Goal: Information Seeking & Learning: Learn about a topic

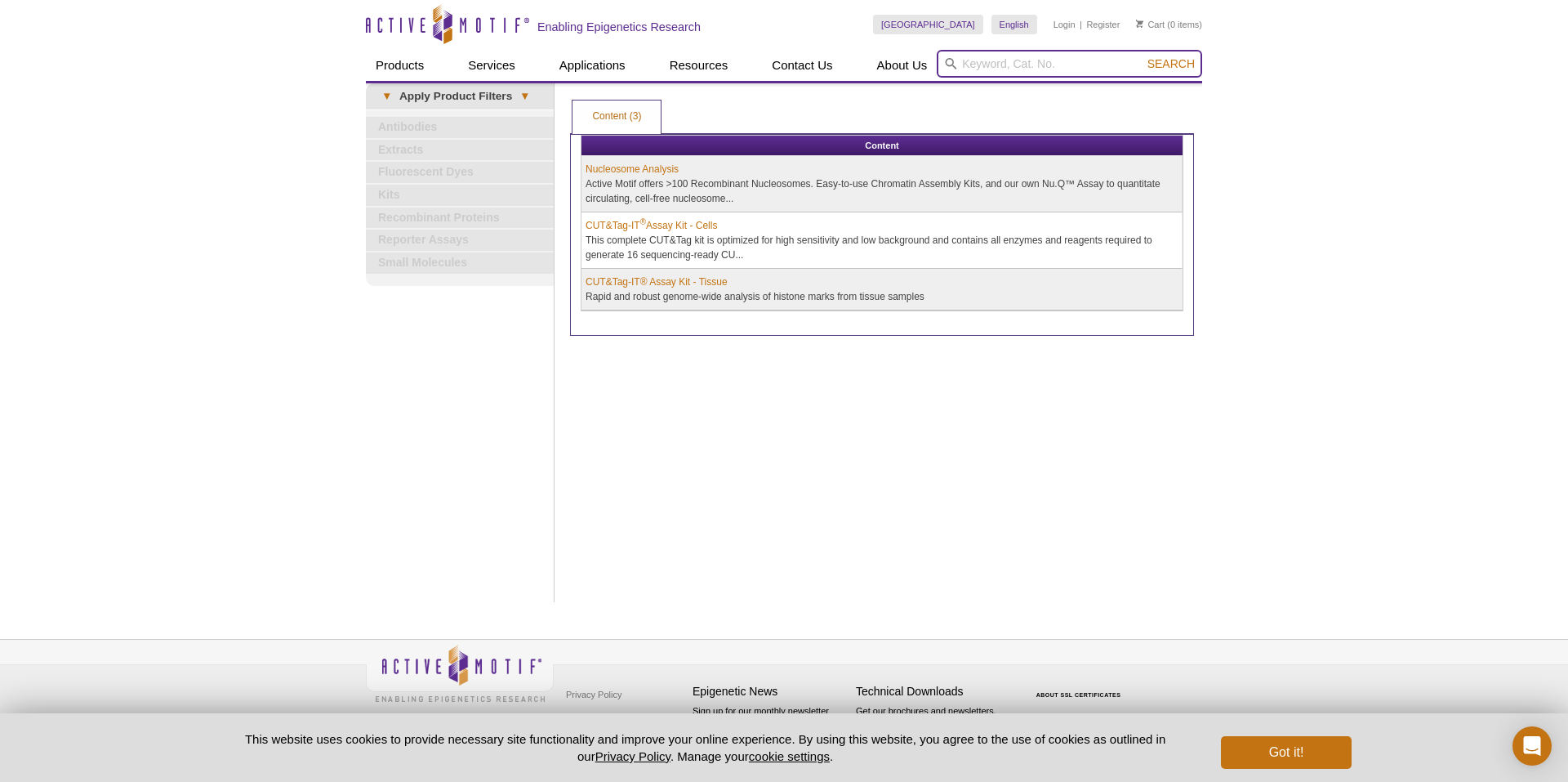
click at [1020, 52] on input "search" at bounding box center [1070, 63] width 265 height 27
type input "HI-C"
click at [1143, 57] on button "Search" at bounding box center [1171, 63] width 58 height 15
click at [1178, 62] on span "Search" at bounding box center [1171, 63] width 48 height 13
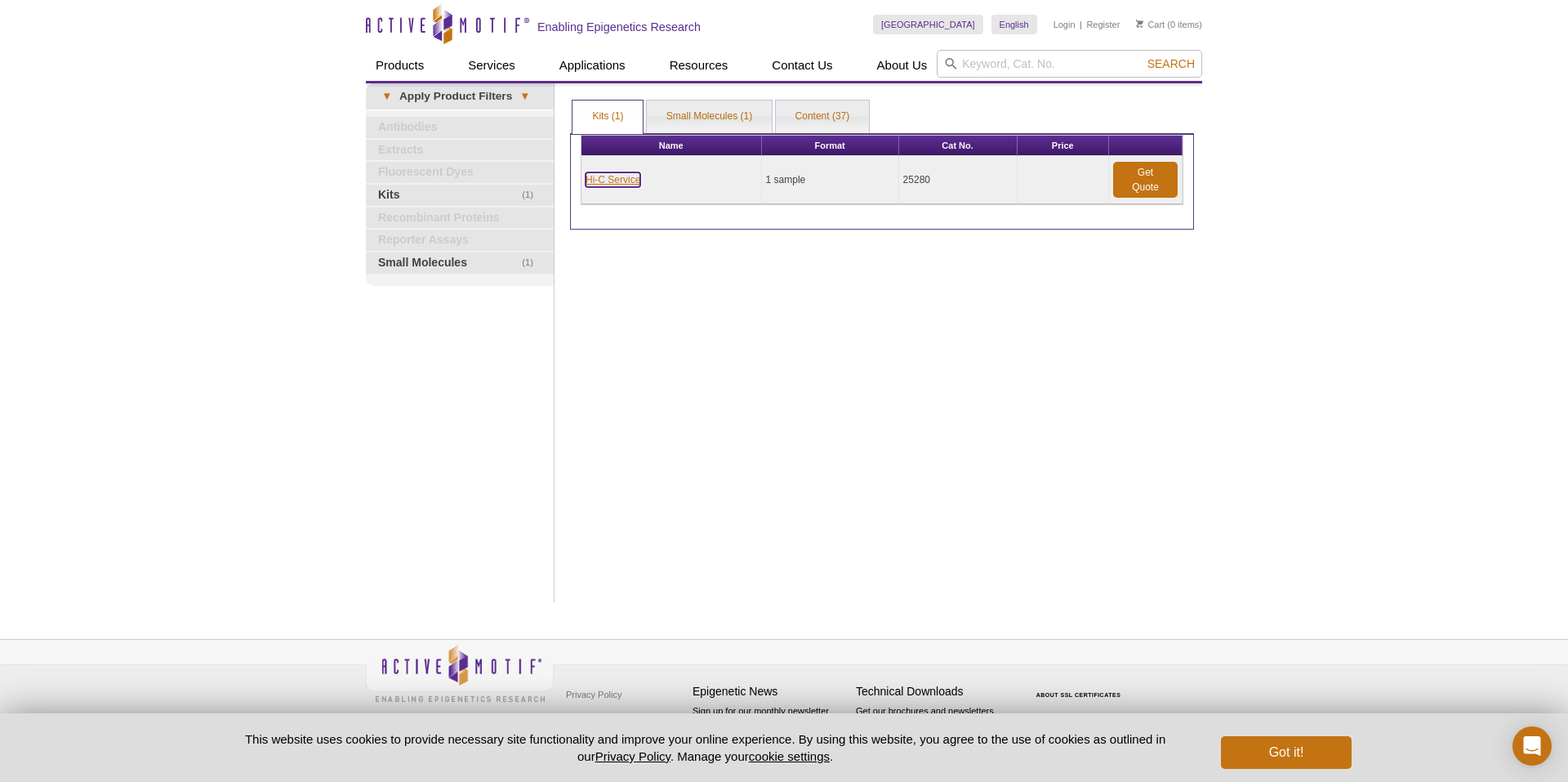
click at [607, 174] on link "Hi-C Service" at bounding box center [613, 179] width 55 height 15
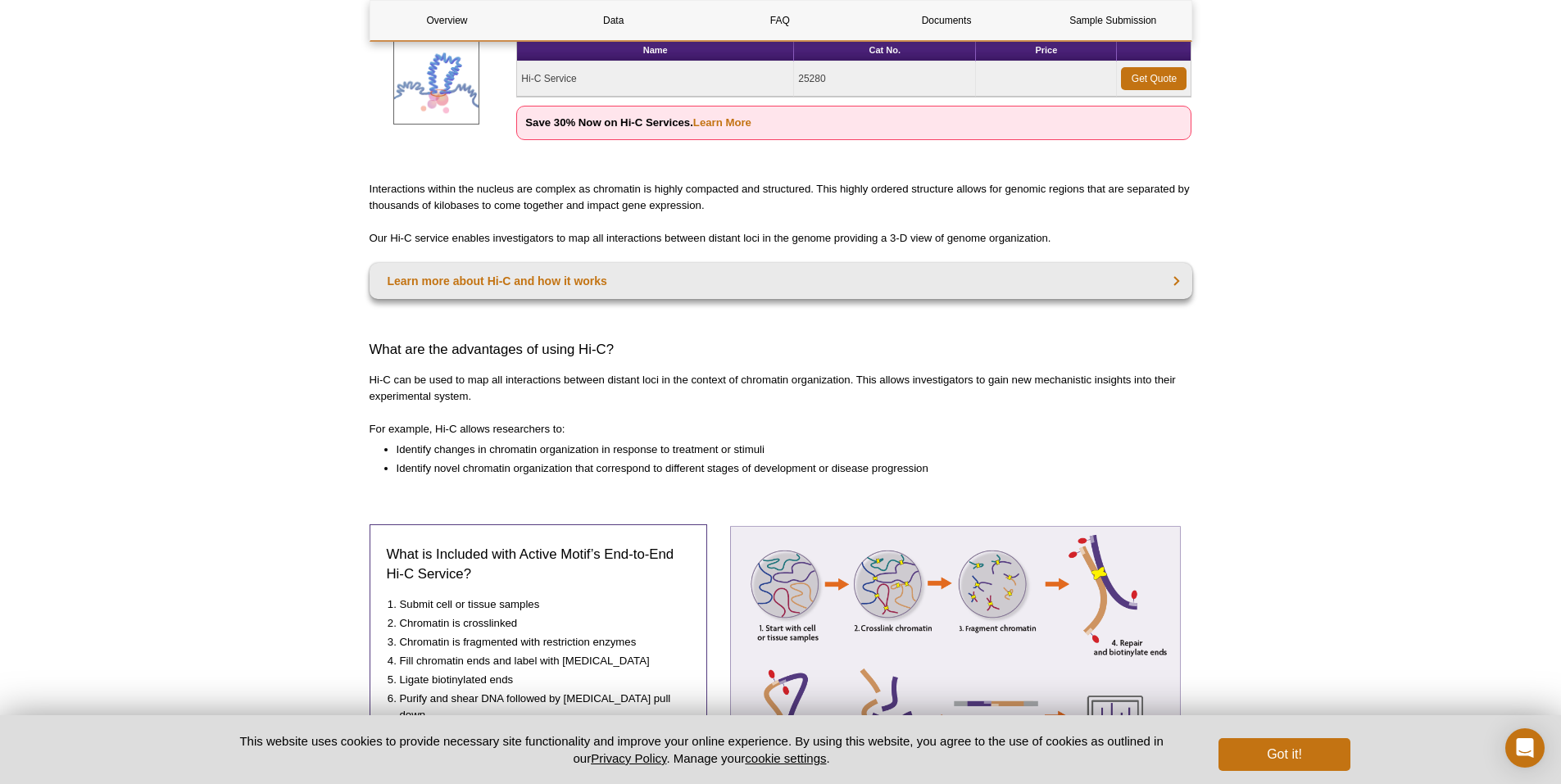
scroll to position [492, 0]
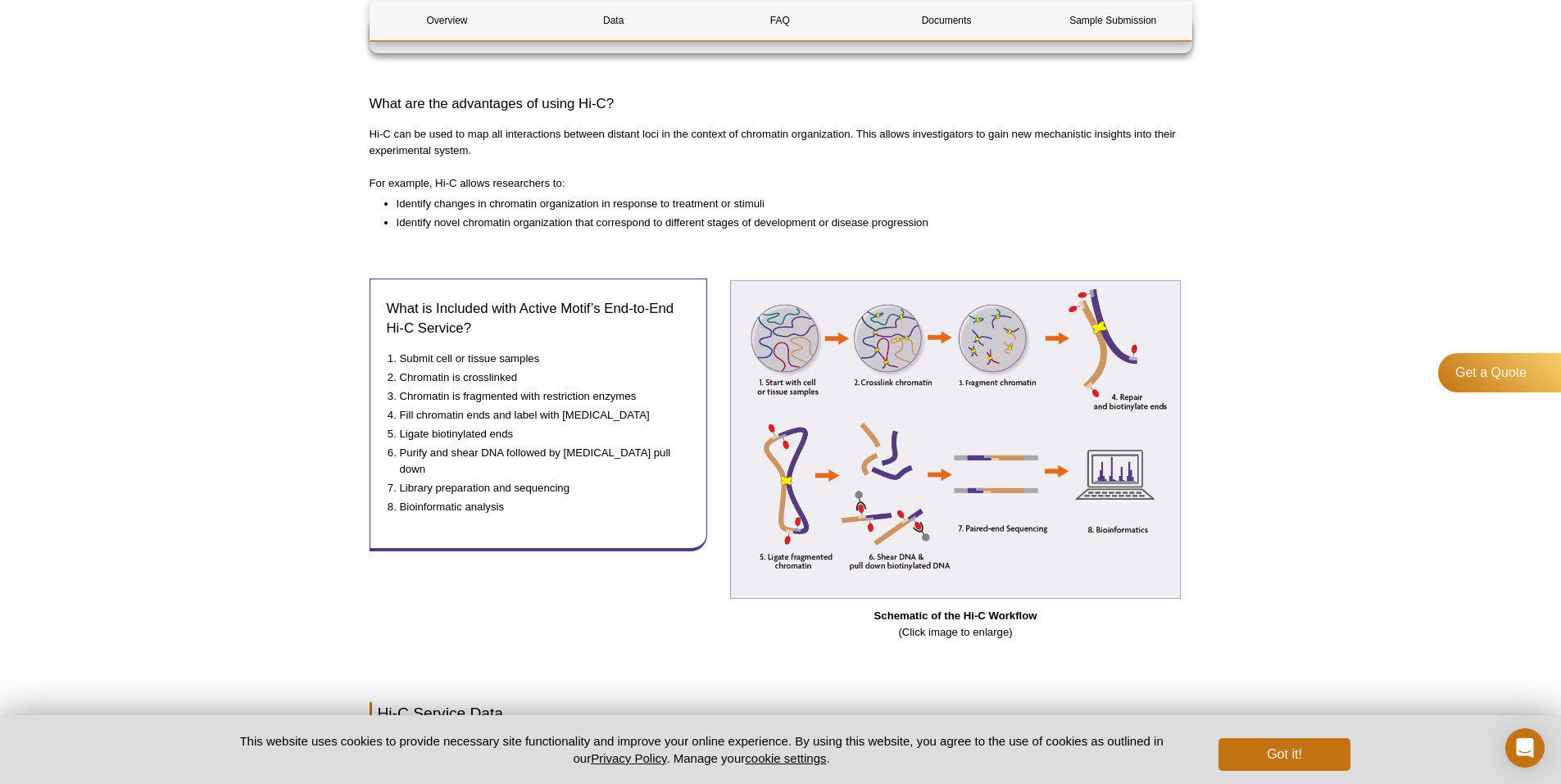
click at [558, 540] on div "What is Included with Active Motif’s End-to-End Hi-C Service? Submit cell or ti…" at bounding box center [538, 454] width 337 height 380
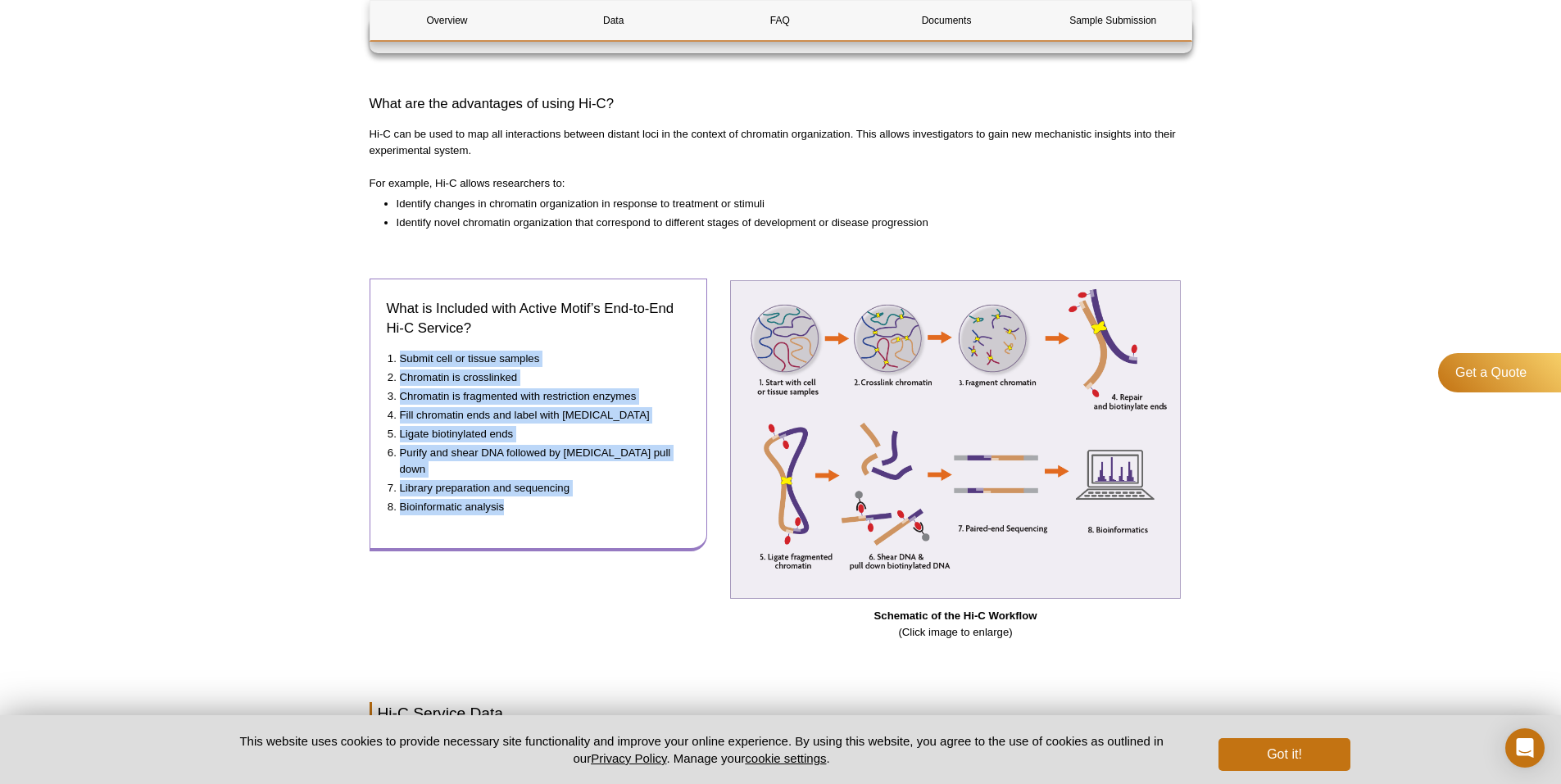
drag, startPoint x: 541, startPoint y: 496, endPoint x: 370, endPoint y: 338, distance: 232.8
click at [370, 338] on div "What is Included with Active Motif’s End-to-End Hi-C Service? Submit cell or ti…" at bounding box center [538, 414] width 337 height 273
copy ol "Submit cell or tissue samples Chromatin is crosslinked Chromatin is fragmented …"
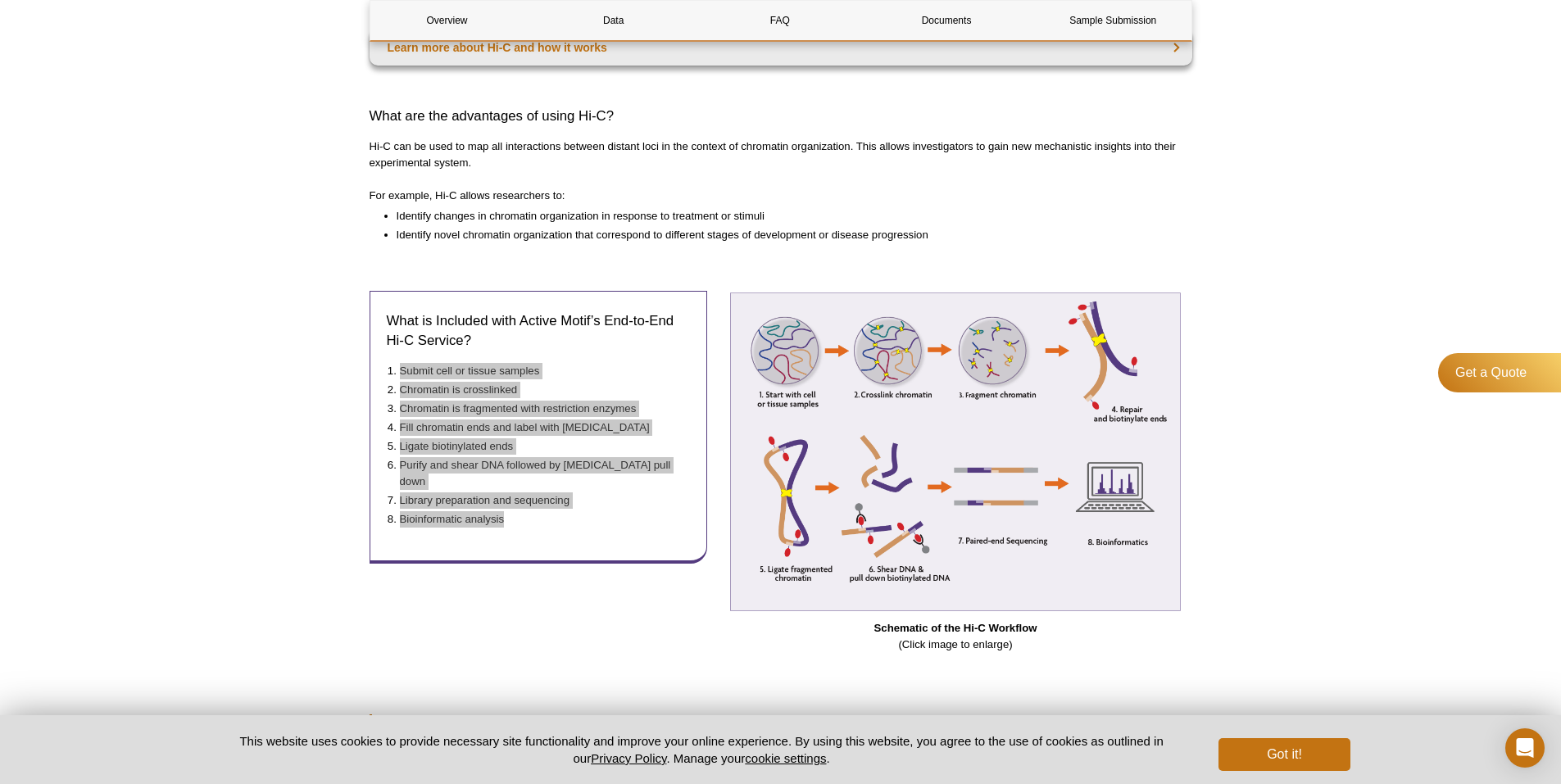
scroll to position [0, 0]
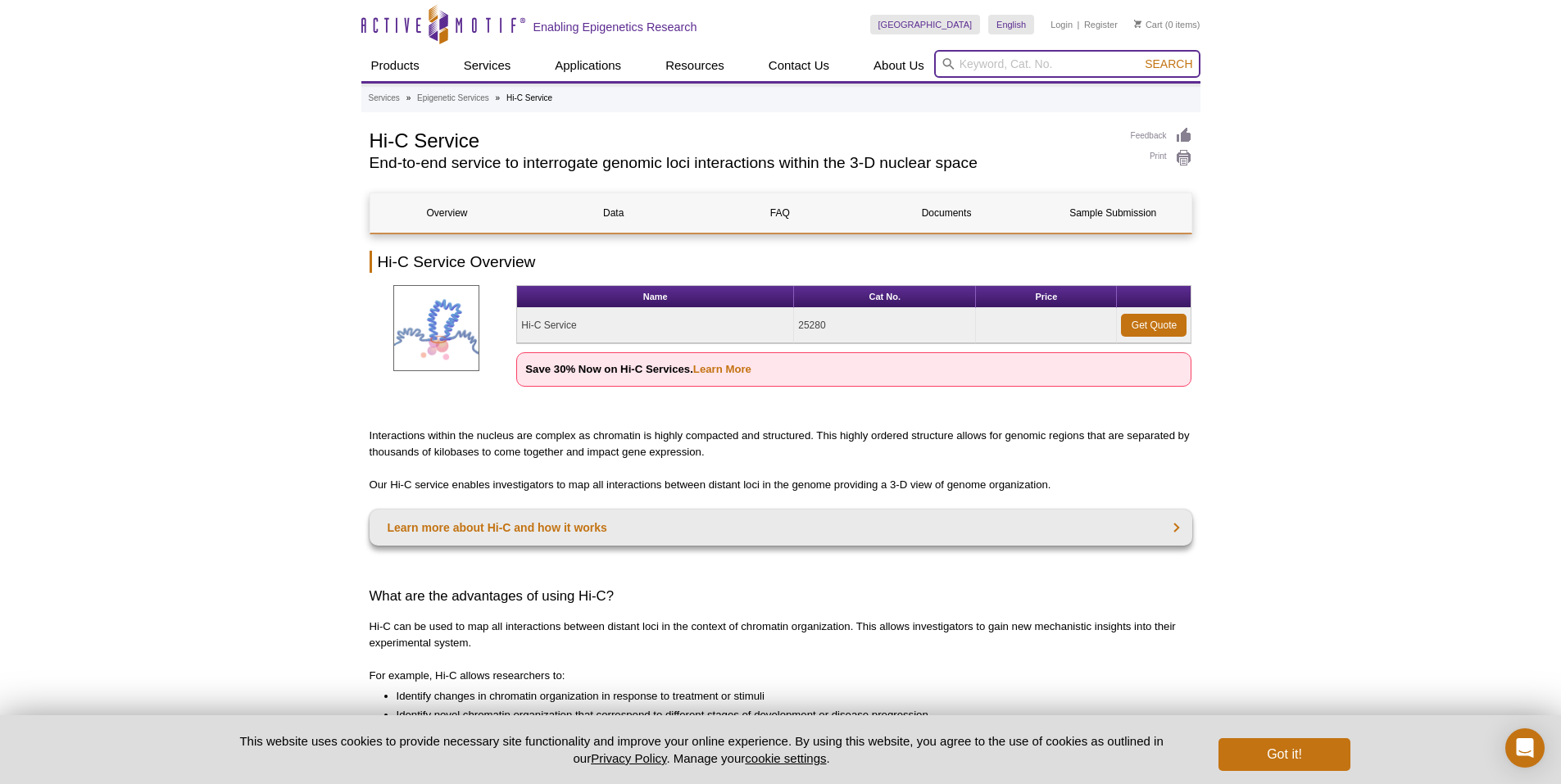
click at [1034, 72] on input "search" at bounding box center [1067, 64] width 266 height 27
type input "ATAC seq"
click at [1139, 57] on button "Search" at bounding box center [1168, 64] width 58 height 15
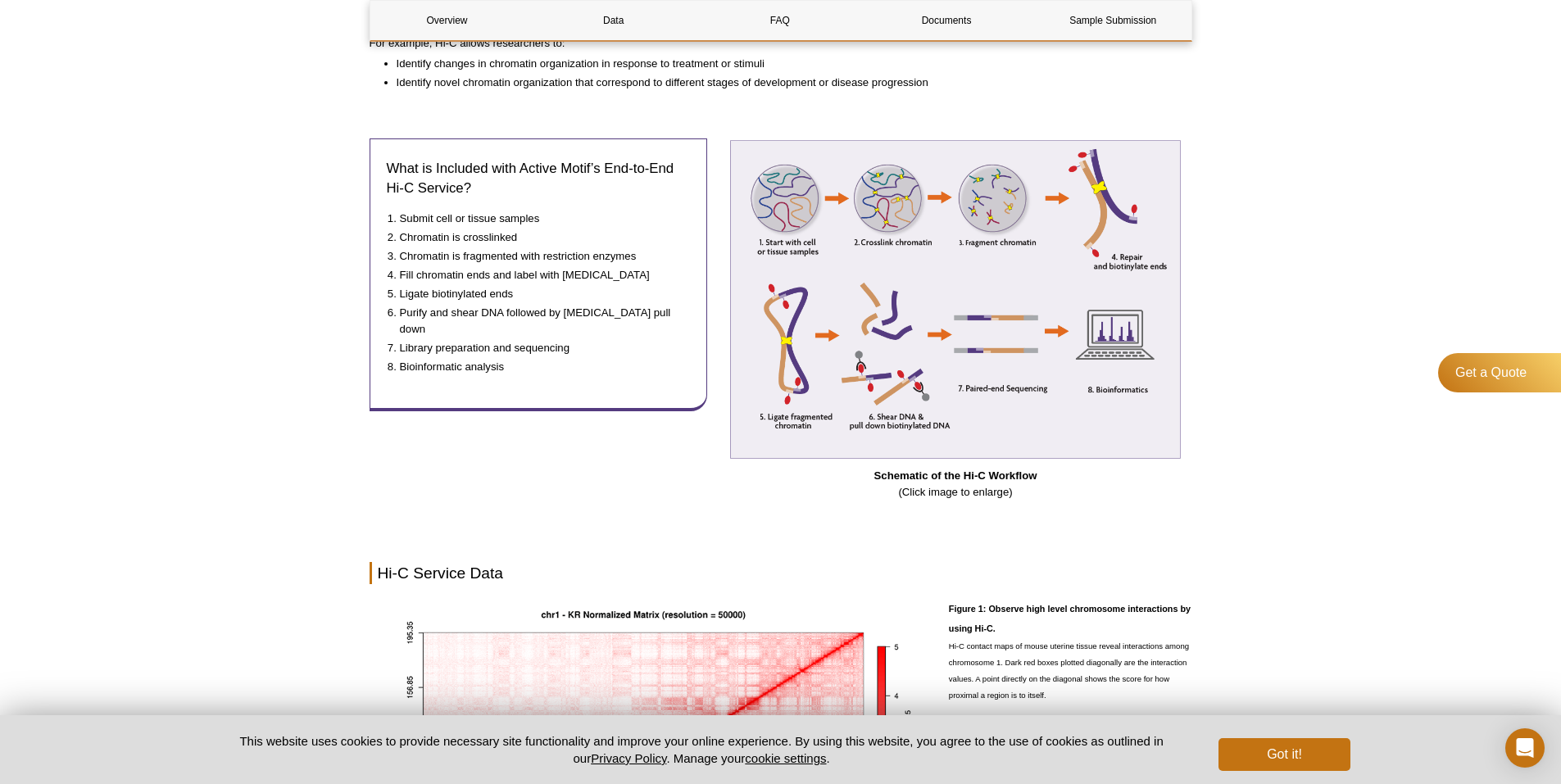
scroll to position [655, 0]
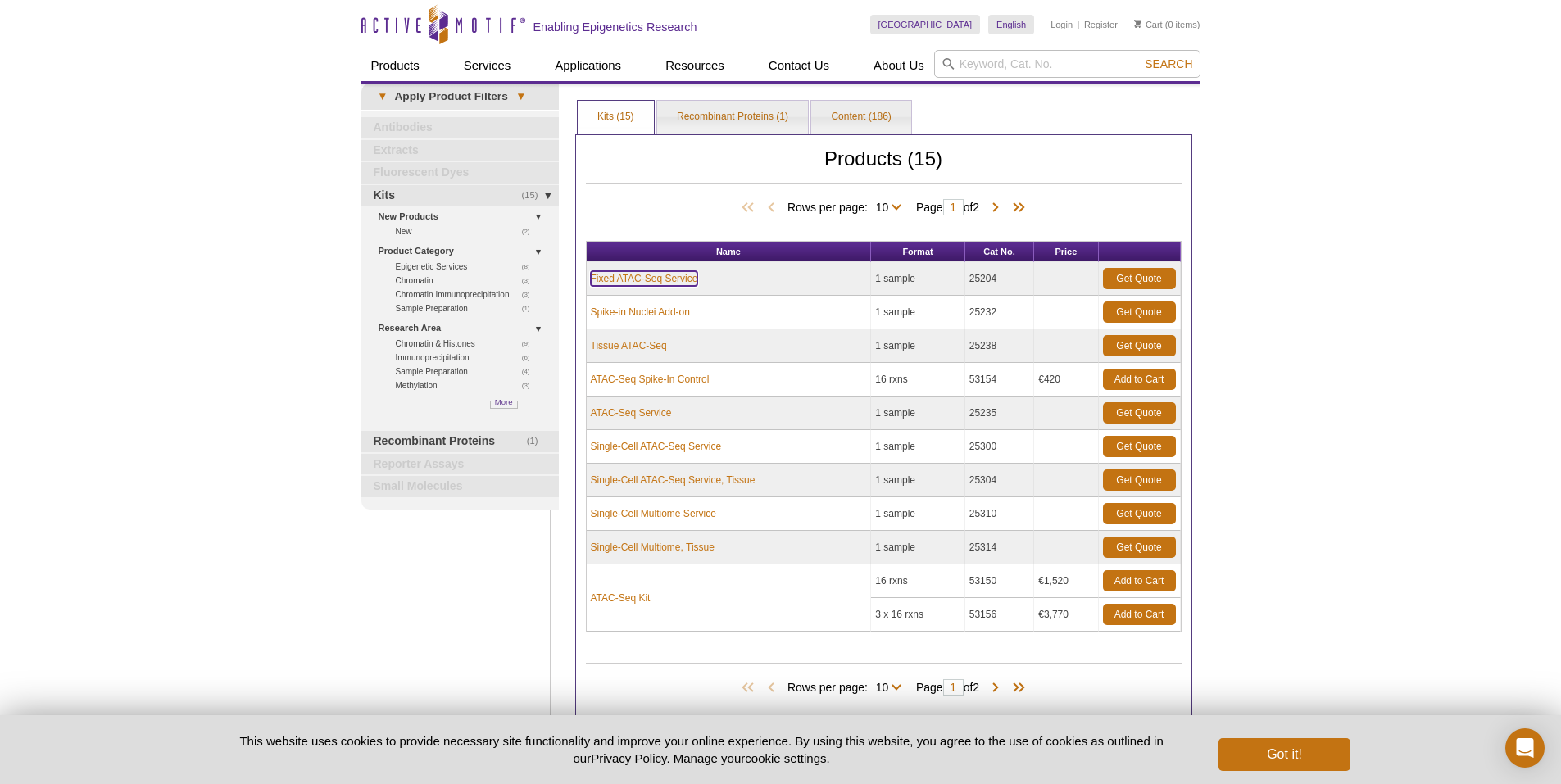
click at [608, 281] on link "Fixed ATAC-Seq Service" at bounding box center [645, 278] width 108 height 15
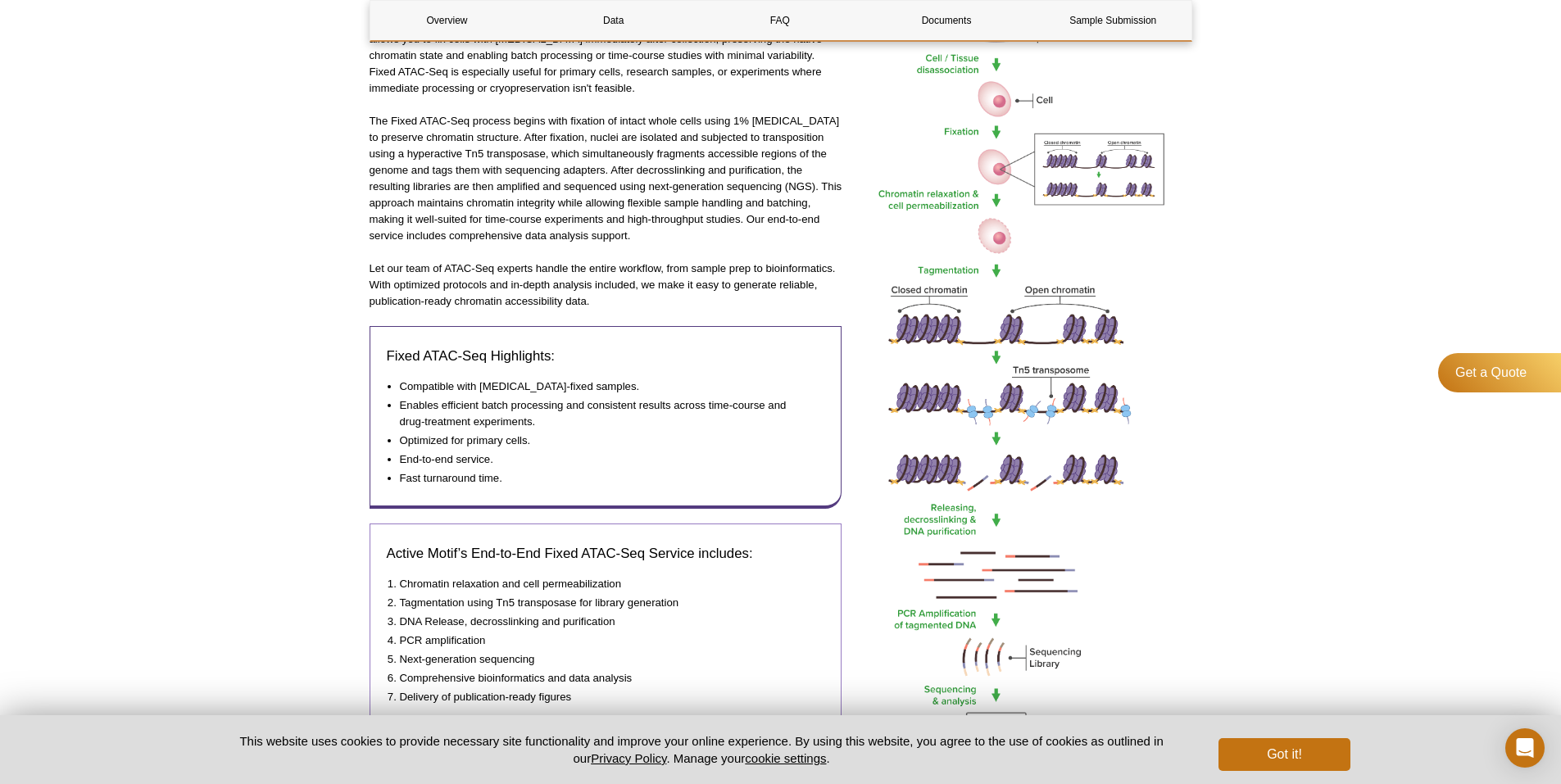
scroll to position [492, 0]
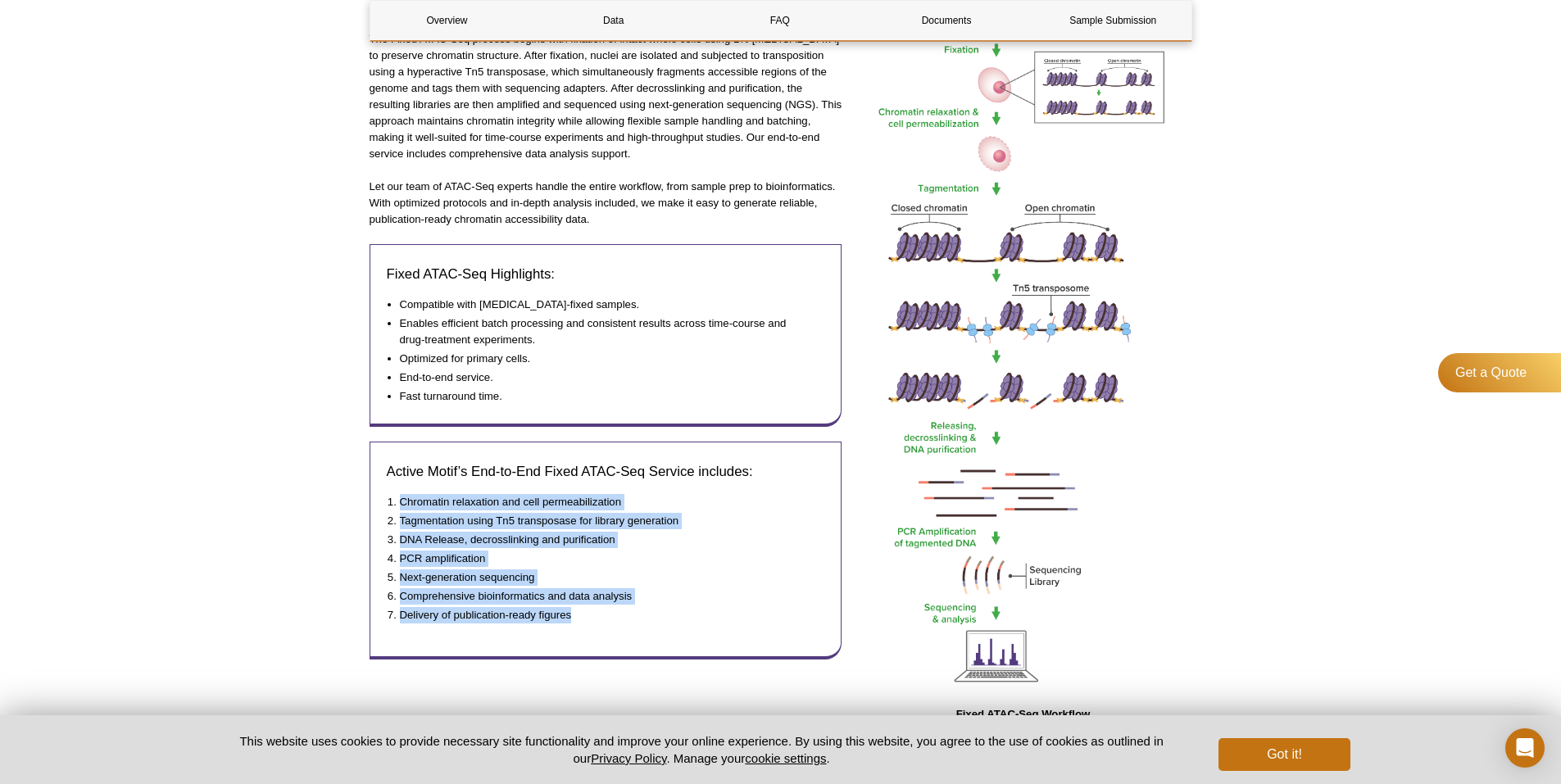
drag, startPoint x: 401, startPoint y: 500, endPoint x: 688, endPoint y: 700, distance: 349.8
click at [688, 700] on div "Fixed ATAC-Seq from Active Motif is ideal when working with precious, low-input…" at bounding box center [605, 329] width 472 height 826
copy ol "Chromatin relaxation and cell permeabilization Tagmentation using Tn5 transposa…"
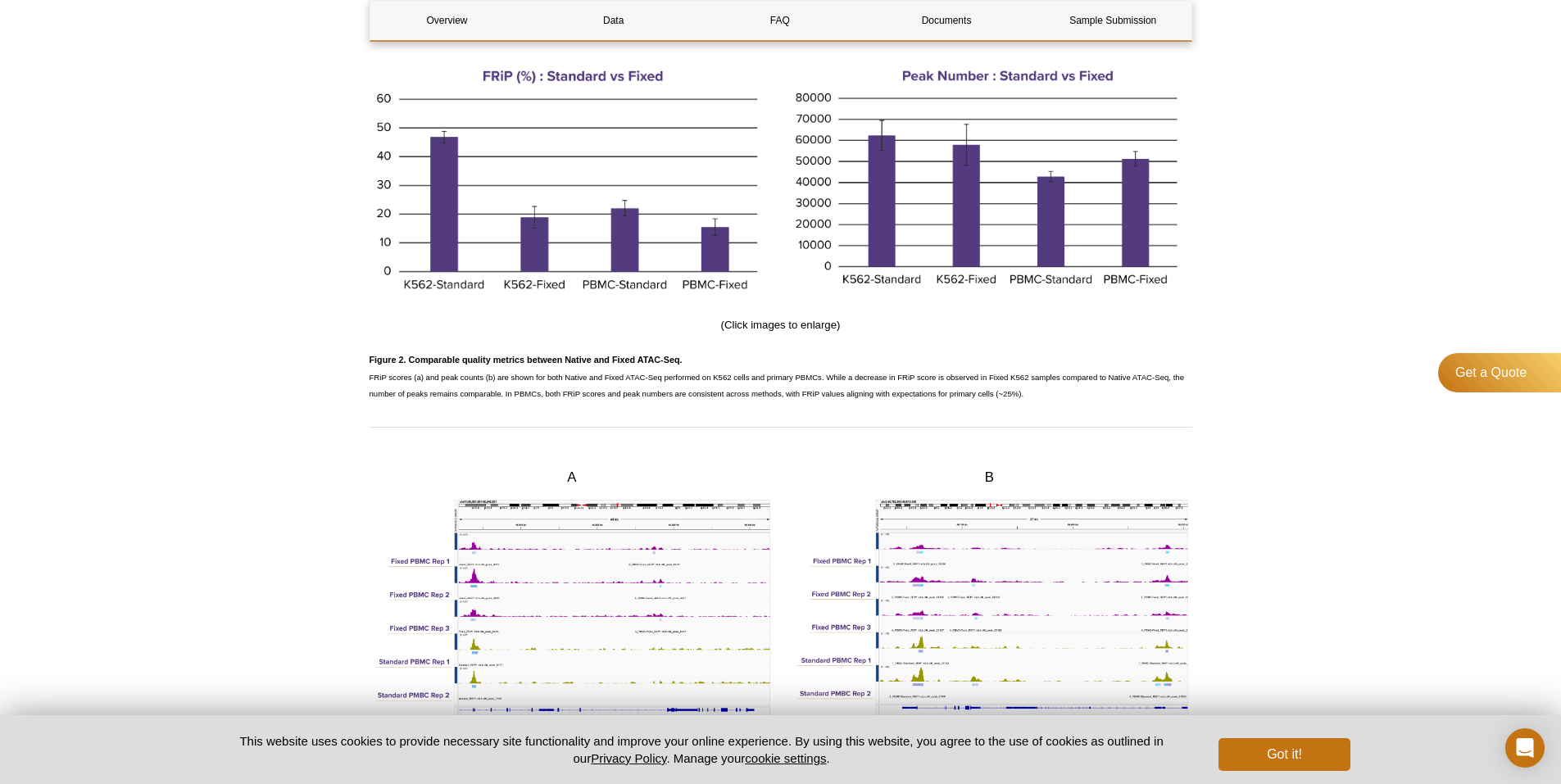
scroll to position [1555, 0]
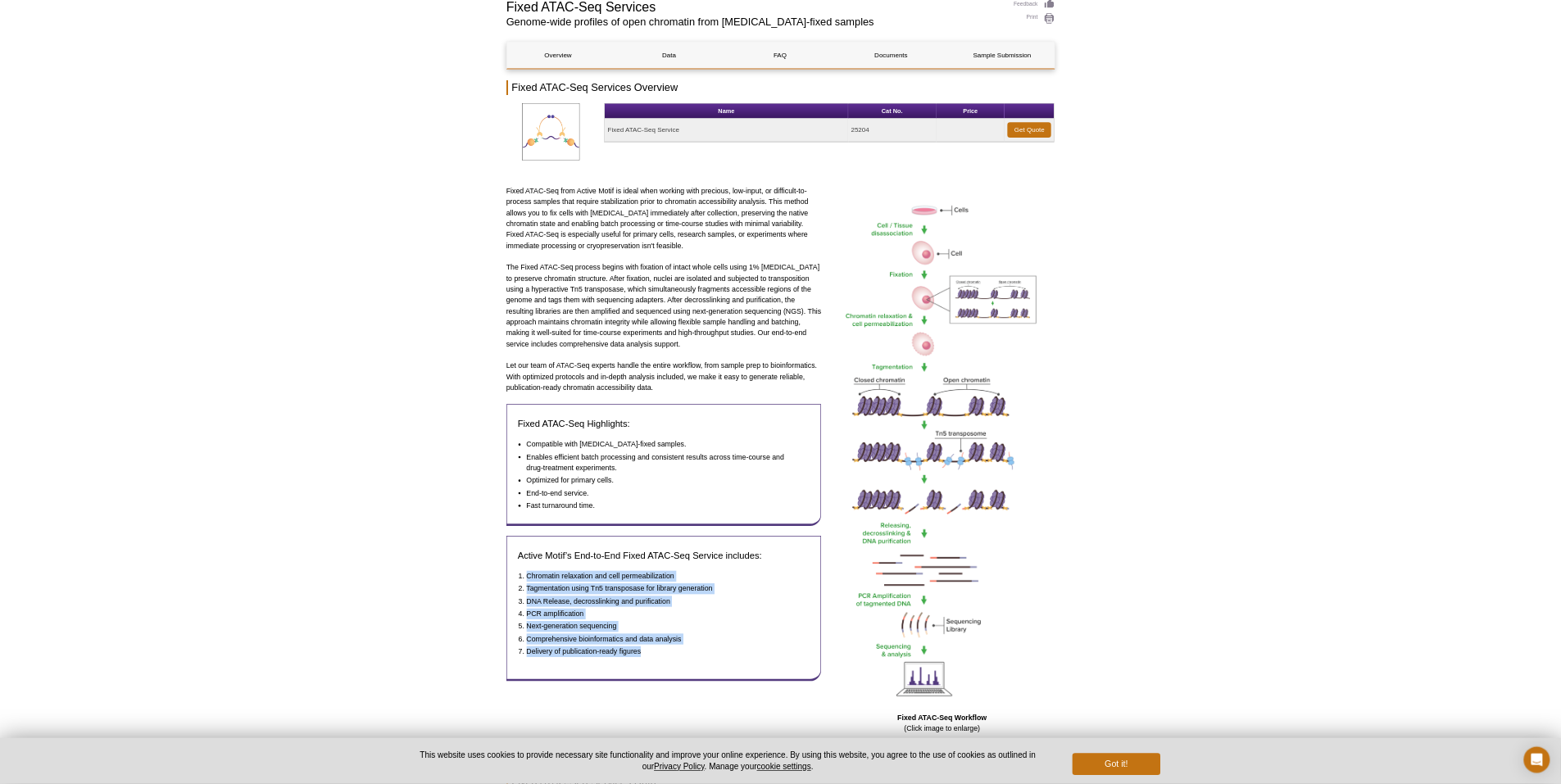
scroll to position [0, 0]
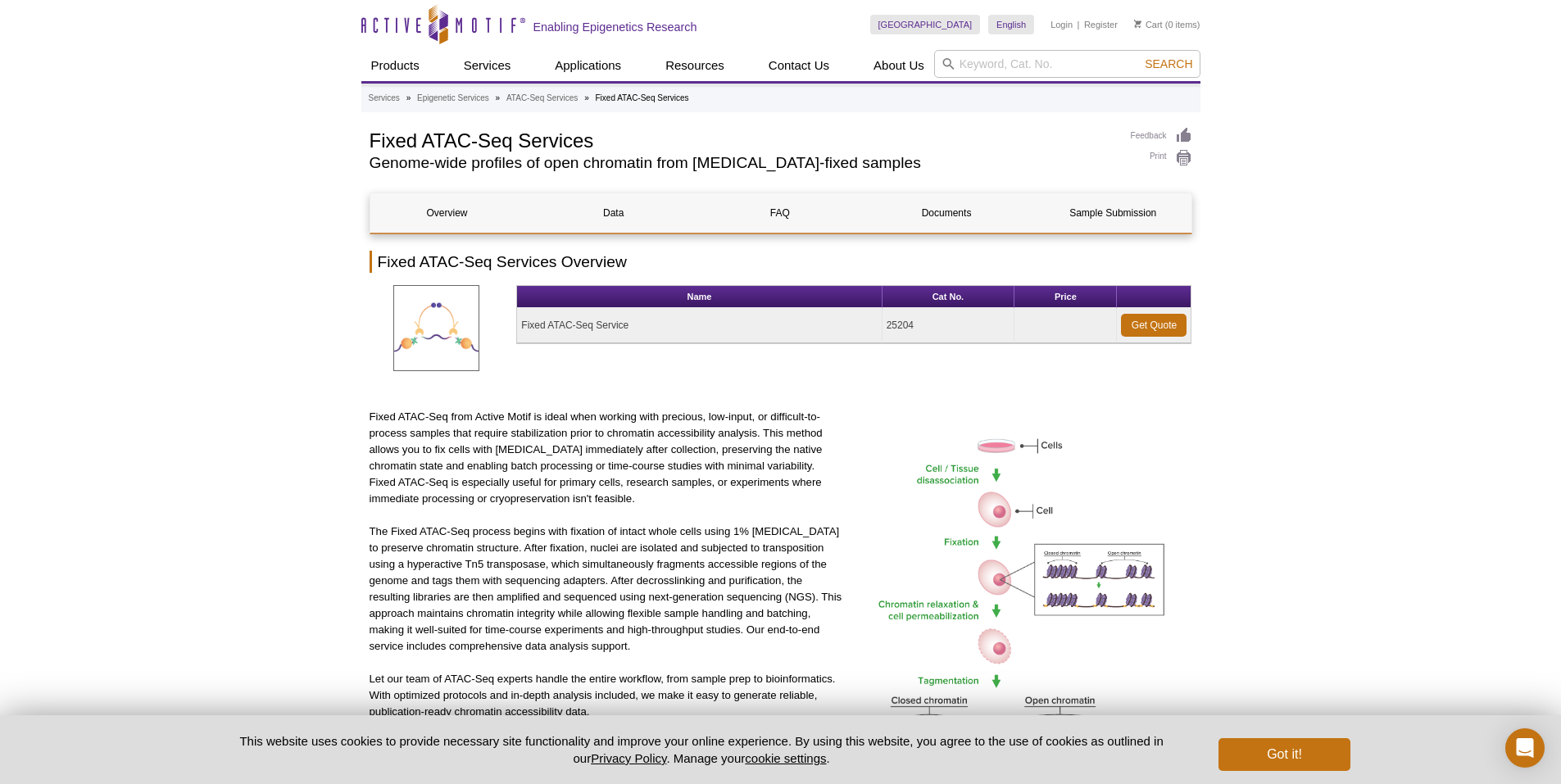
drag, startPoint x: 2235, startPoint y: 0, endPoint x: 1423, endPoint y: 613, distance: 1017.4
click at [1058, 64] on input "search" at bounding box center [1067, 64] width 266 height 27
type input "ChIP"
click at [1139, 57] on button "Search" at bounding box center [1168, 64] width 58 height 15
